Goal: Contribute content: Add original content to the website for others to see

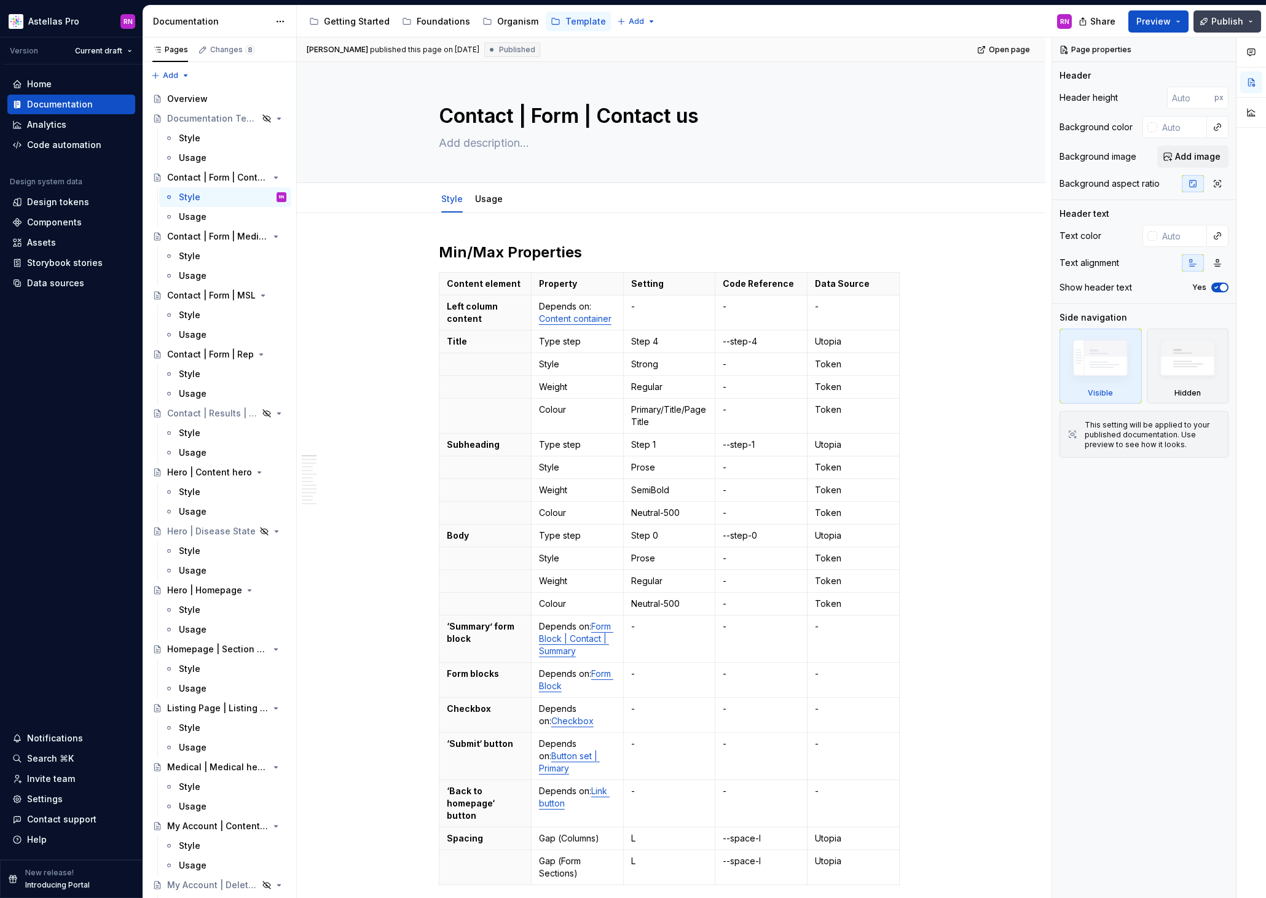
click at [1247, 24] on button "Publish" at bounding box center [1227, 21] width 68 height 22
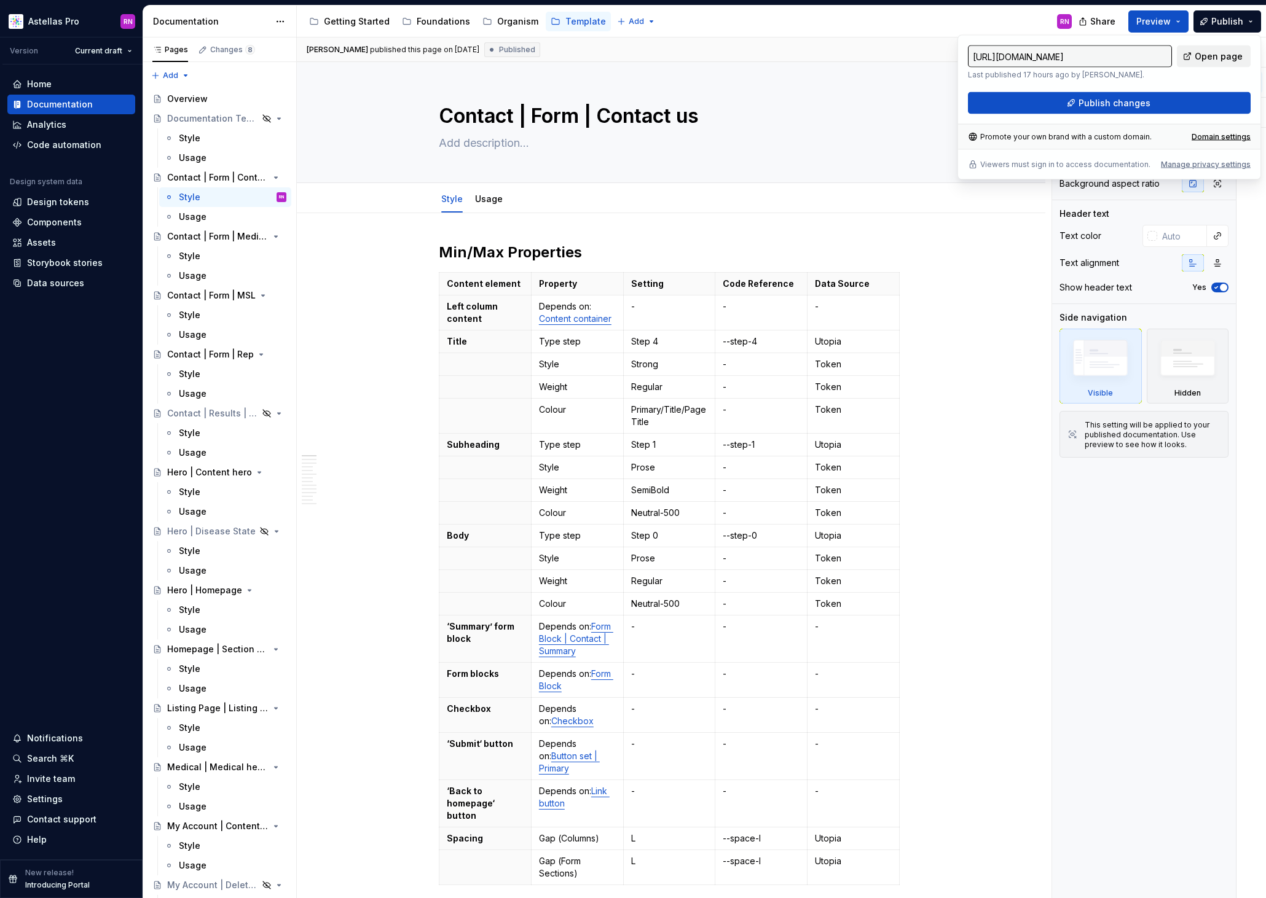
click at [1241, 55] on span "Open page" at bounding box center [1219, 56] width 48 height 12
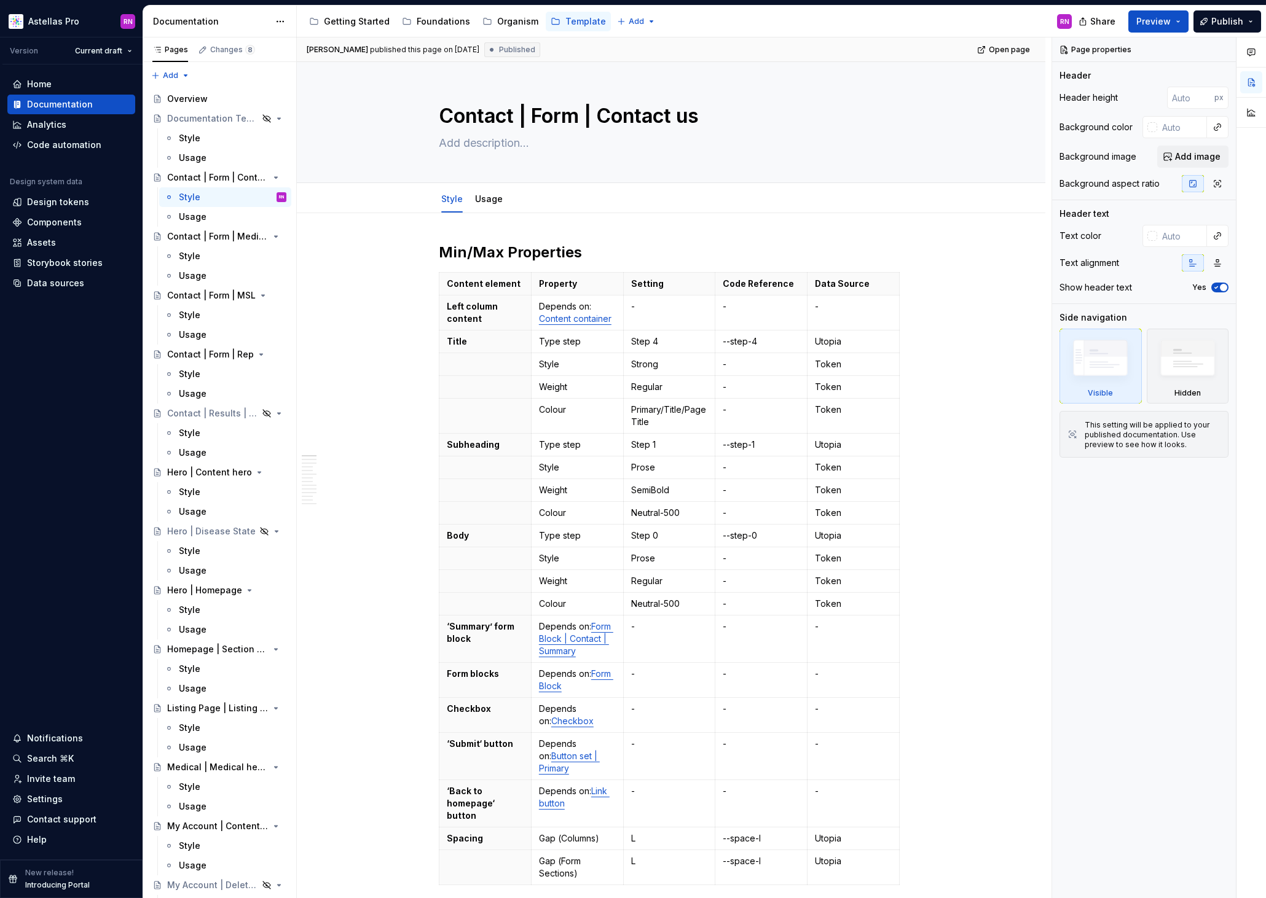
type textarea "*"
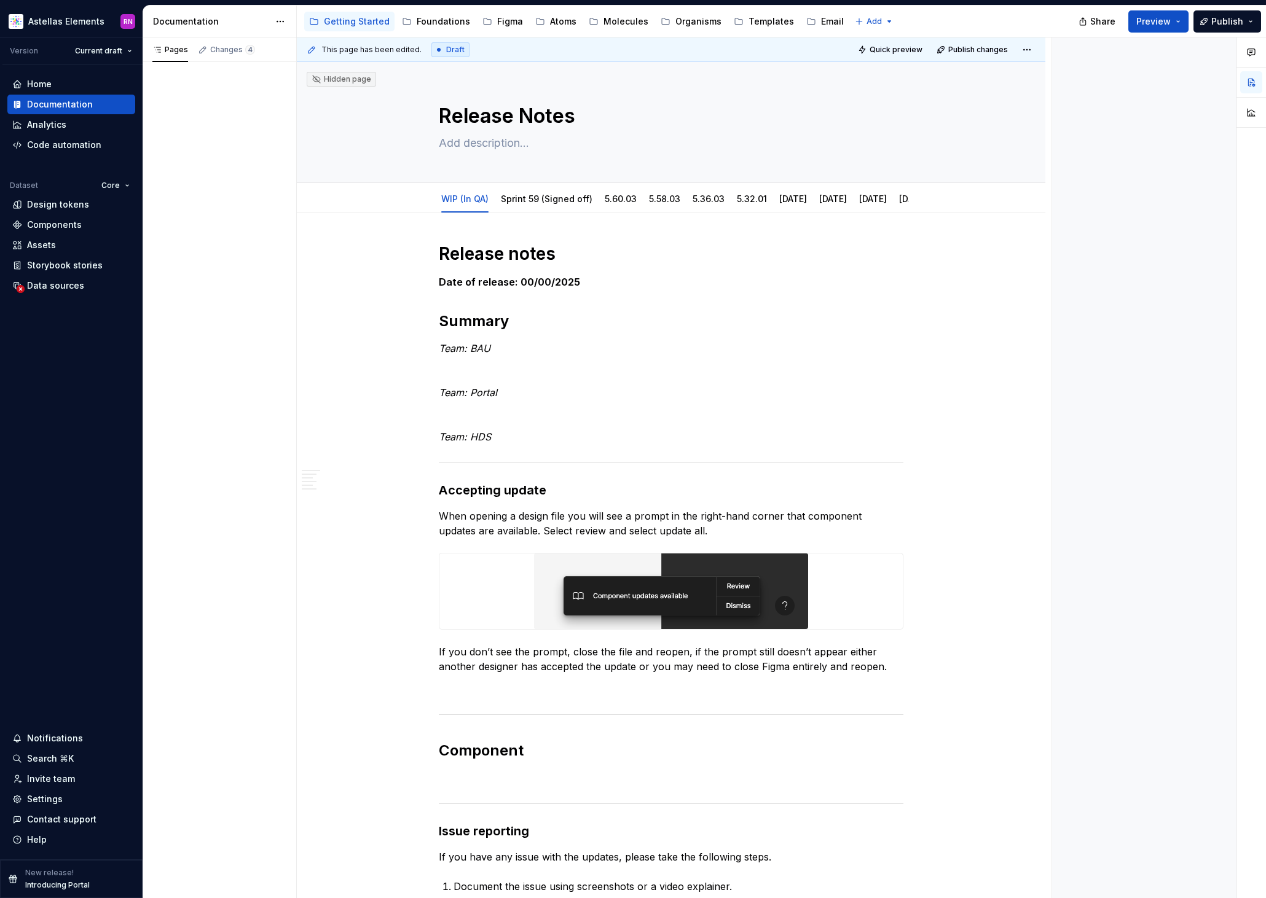
type textarea "*"
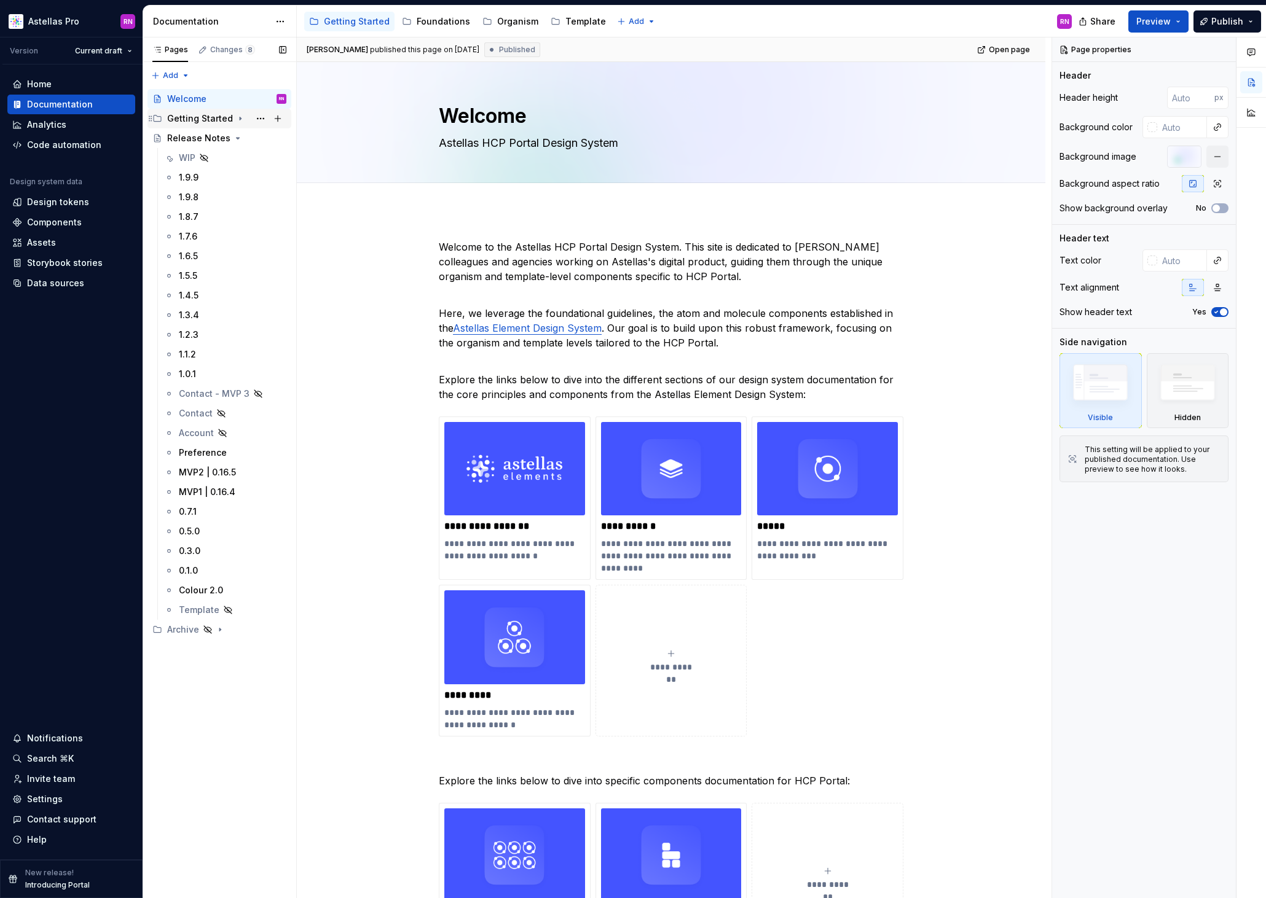
click at [212, 123] on div "Getting Started" at bounding box center [200, 118] width 66 height 12
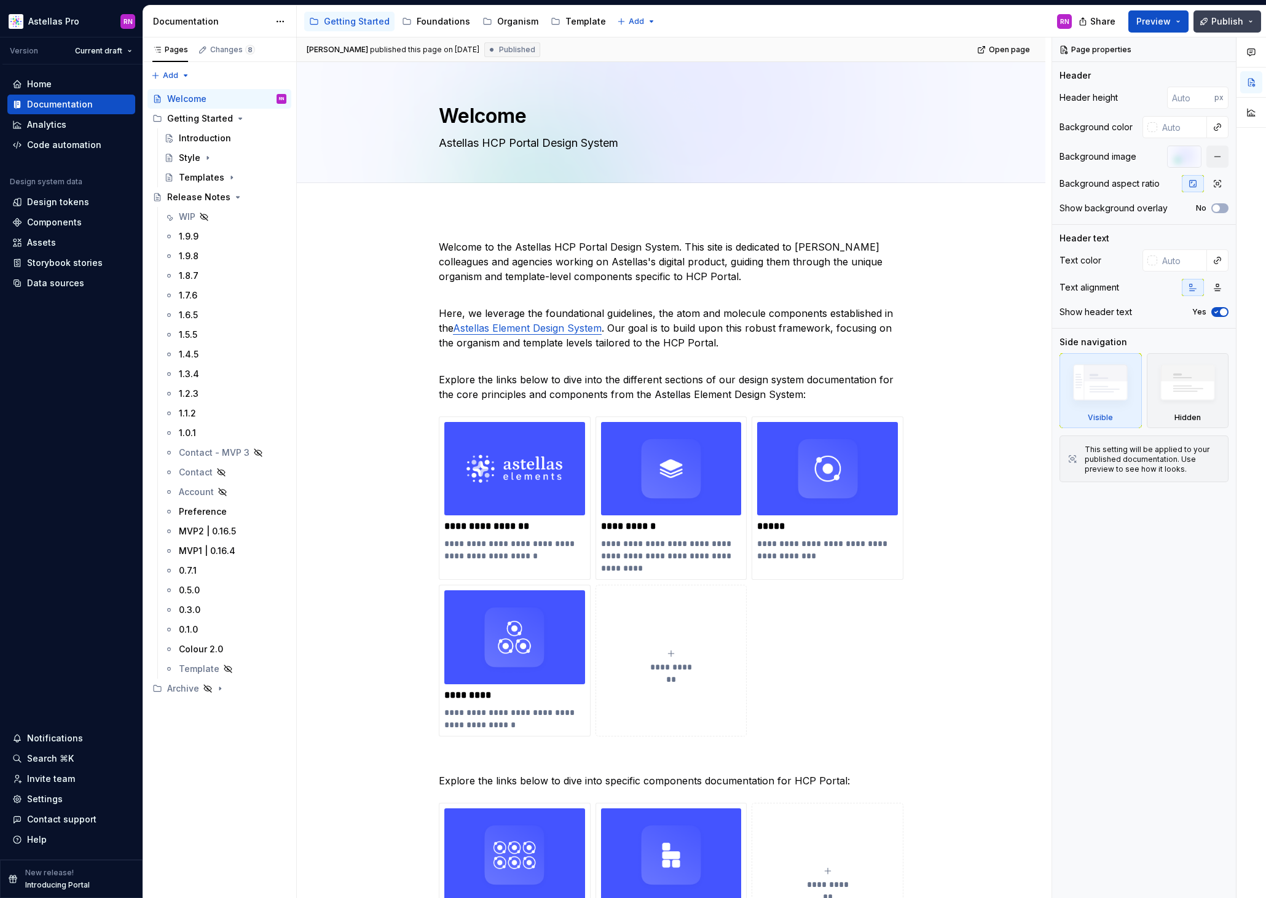
click at [1246, 24] on button "Publish" at bounding box center [1227, 21] width 68 height 22
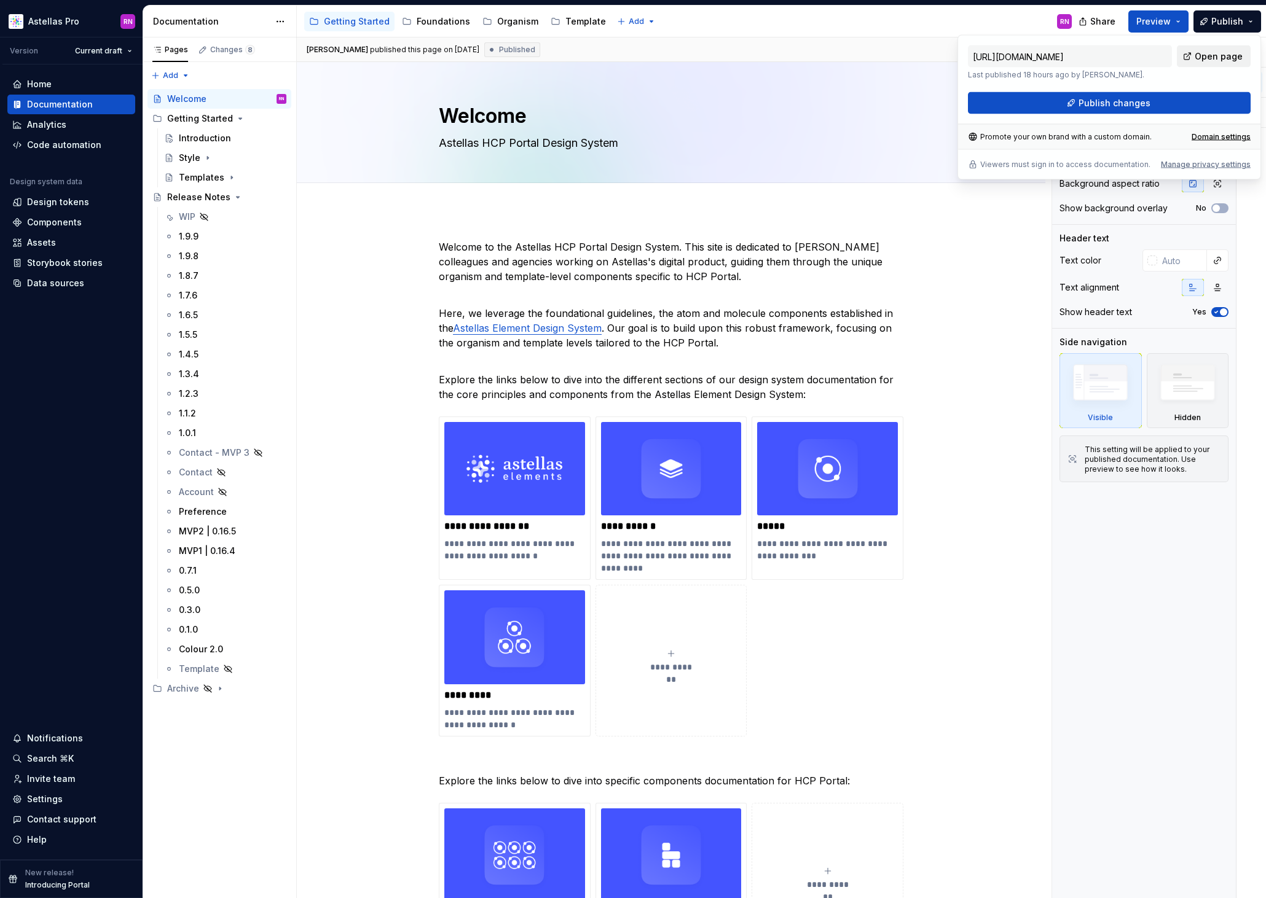
click at [1234, 61] on span "Open page" at bounding box center [1219, 56] width 48 height 12
type textarea "*"
